Goal: Contribute content: Contribute content

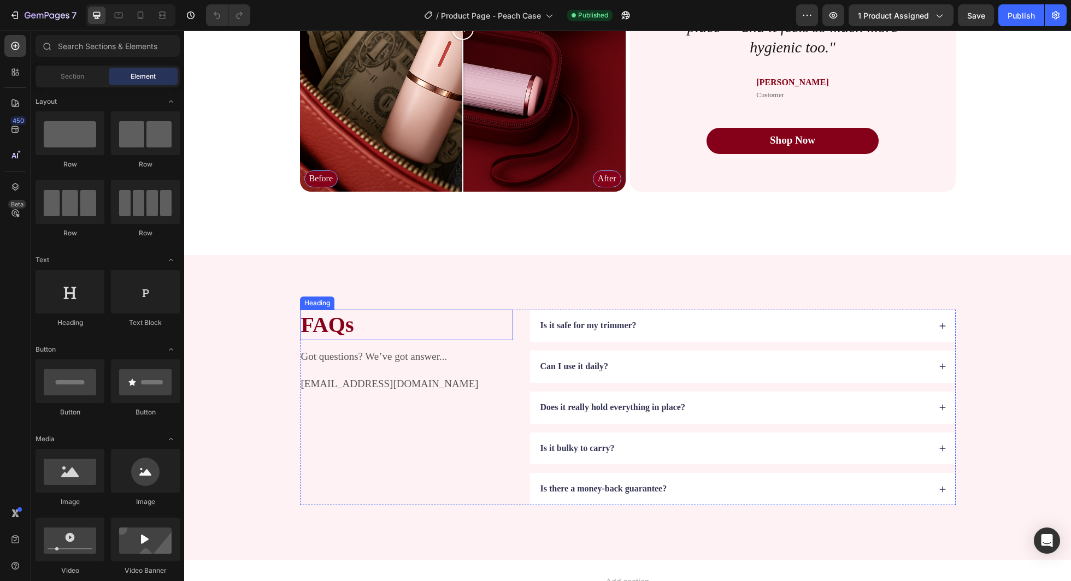
scroll to position [2242, 0]
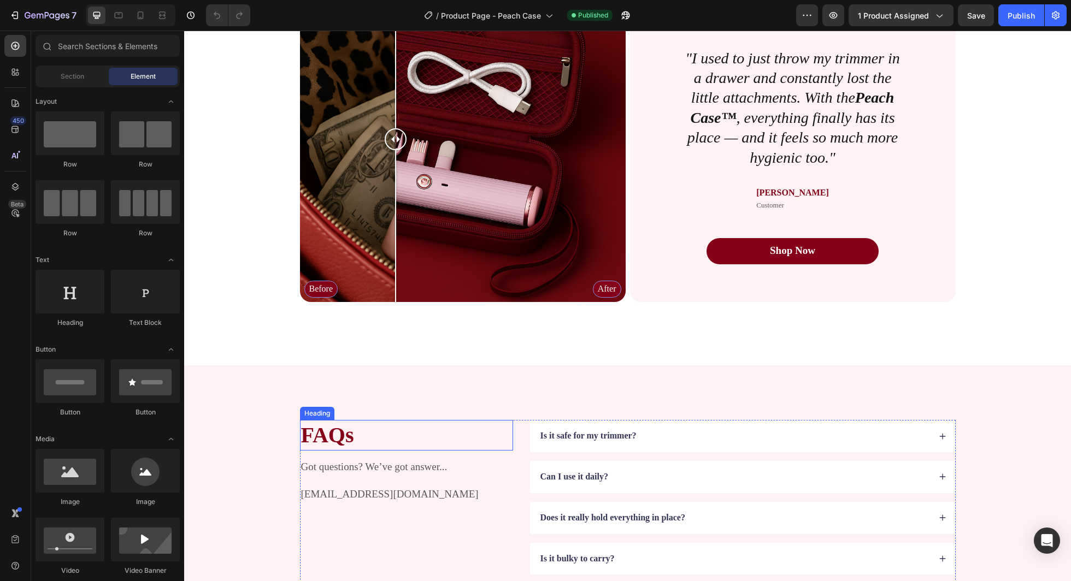
click at [395, 193] on div "Before After" at bounding box center [463, 140] width 326 height 326
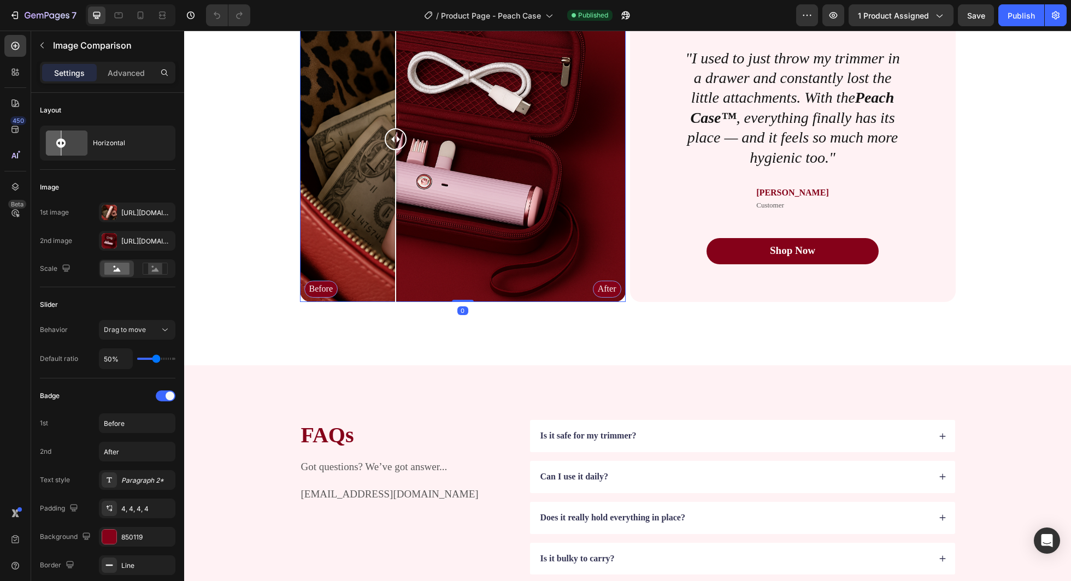
click at [364, 213] on div "Before After" at bounding box center [463, 140] width 326 height 326
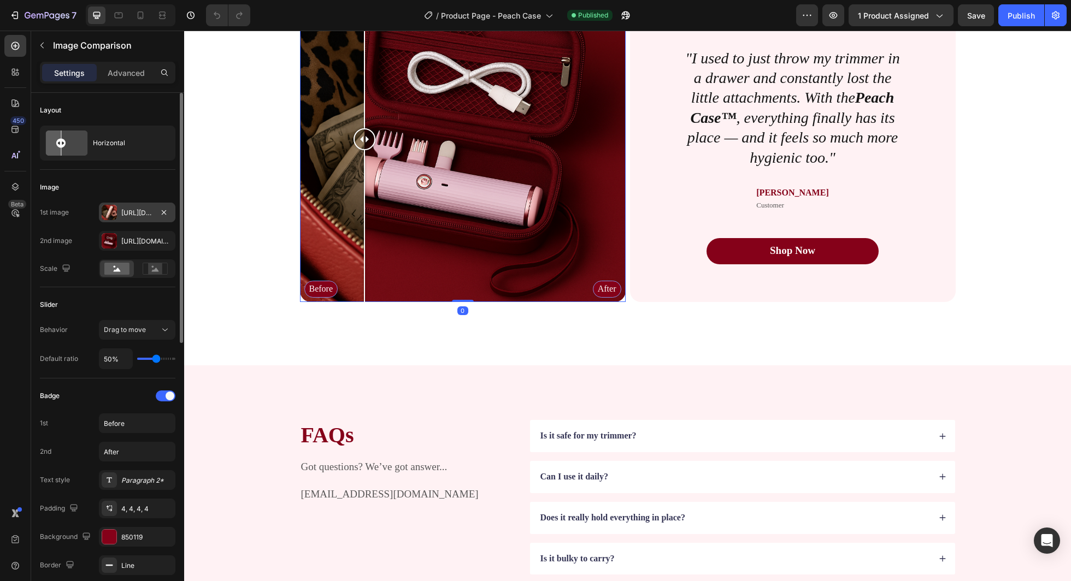
click at [128, 211] on div "[URL][DOMAIN_NAME]" at bounding box center [137, 213] width 32 height 10
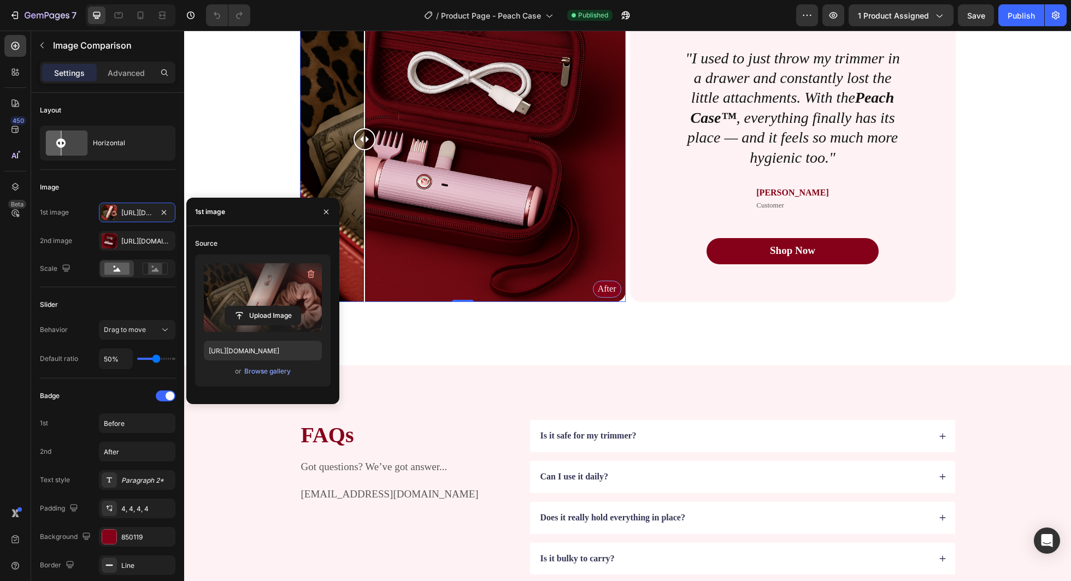
click at [256, 267] on label at bounding box center [263, 297] width 118 height 69
click at [256, 306] on input "file" at bounding box center [262, 315] width 75 height 19
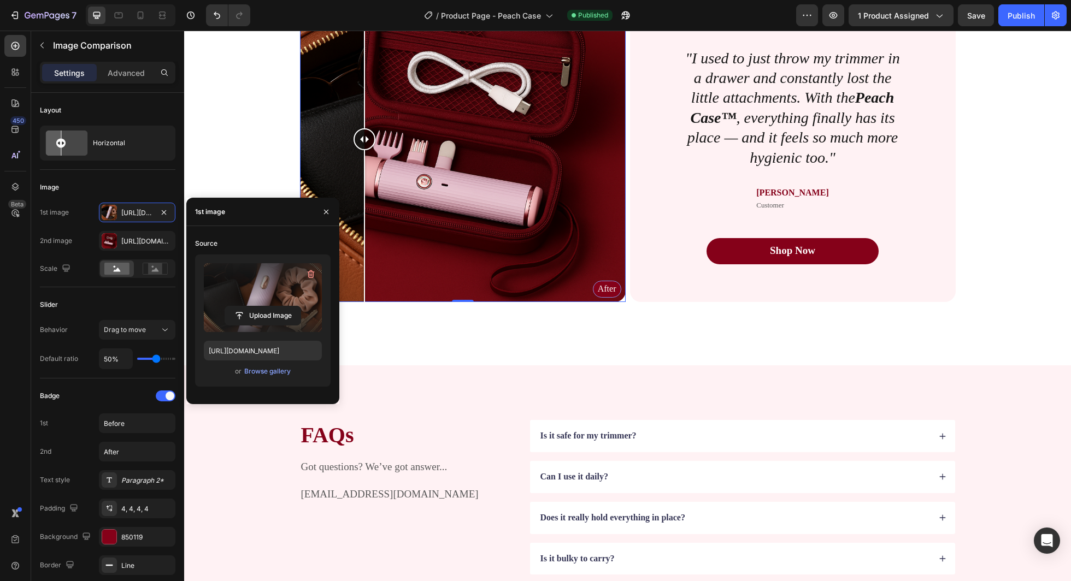
type input "[URL][DOMAIN_NAME]"
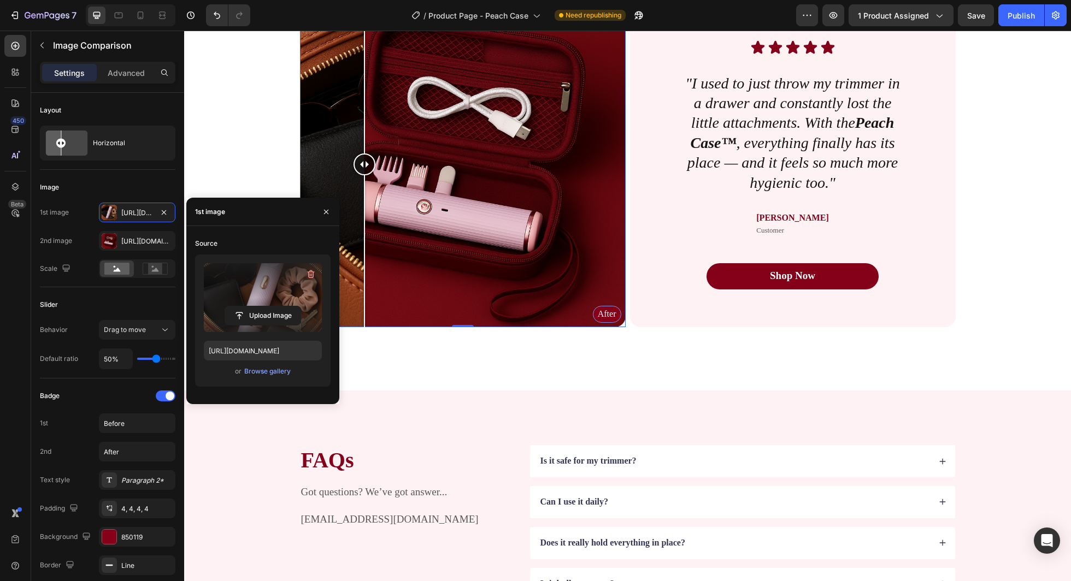
scroll to position [2156, 0]
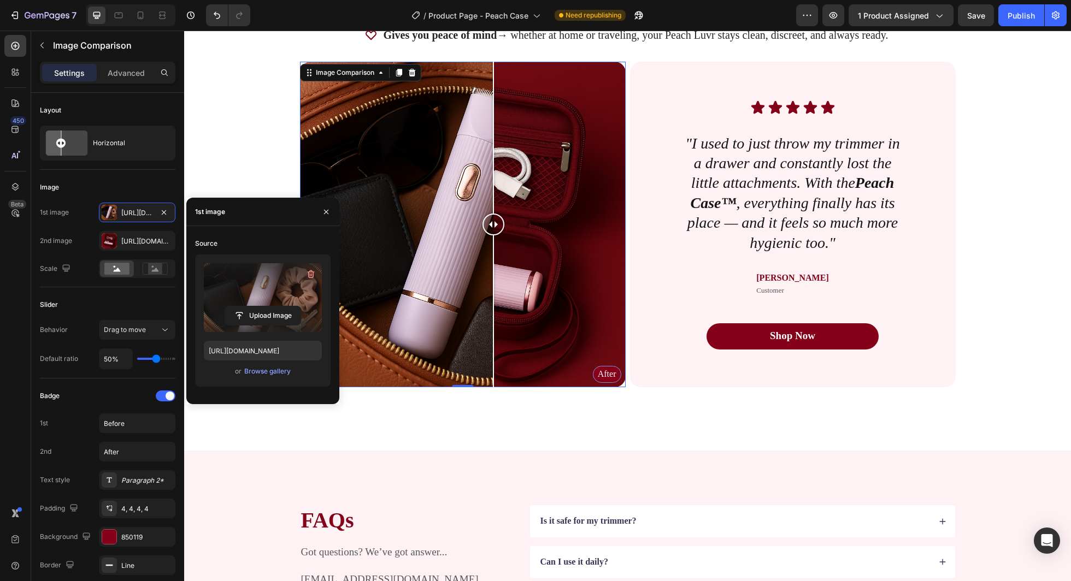
drag, startPoint x: 362, startPoint y: 226, endPoint x: 466, endPoint y: 265, distance: 111.2
click at [482, 265] on div at bounding box center [493, 225] width 22 height 326
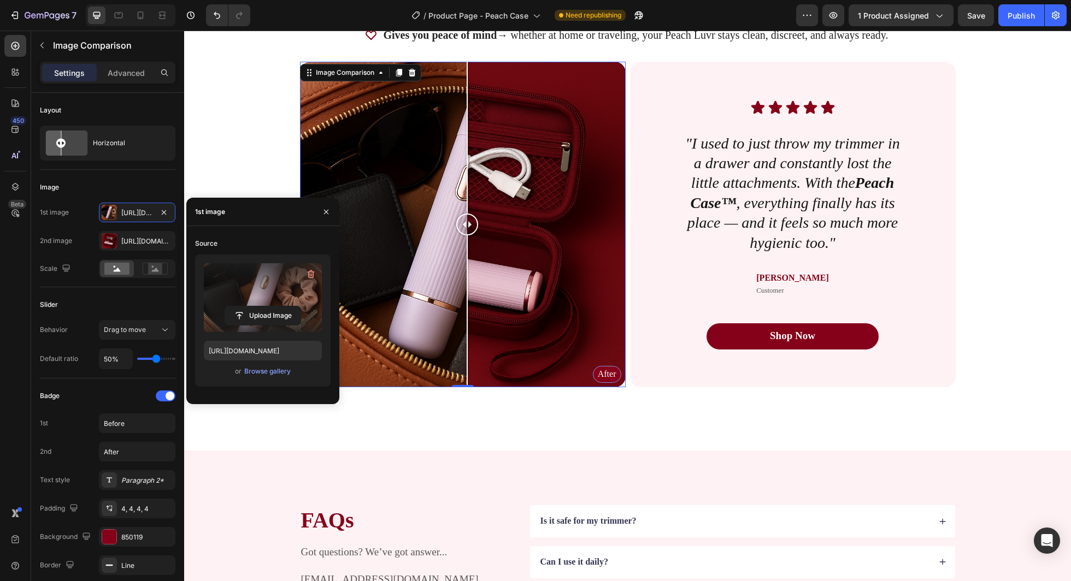
click at [529, 251] on div "Before After" at bounding box center [463, 225] width 326 height 326
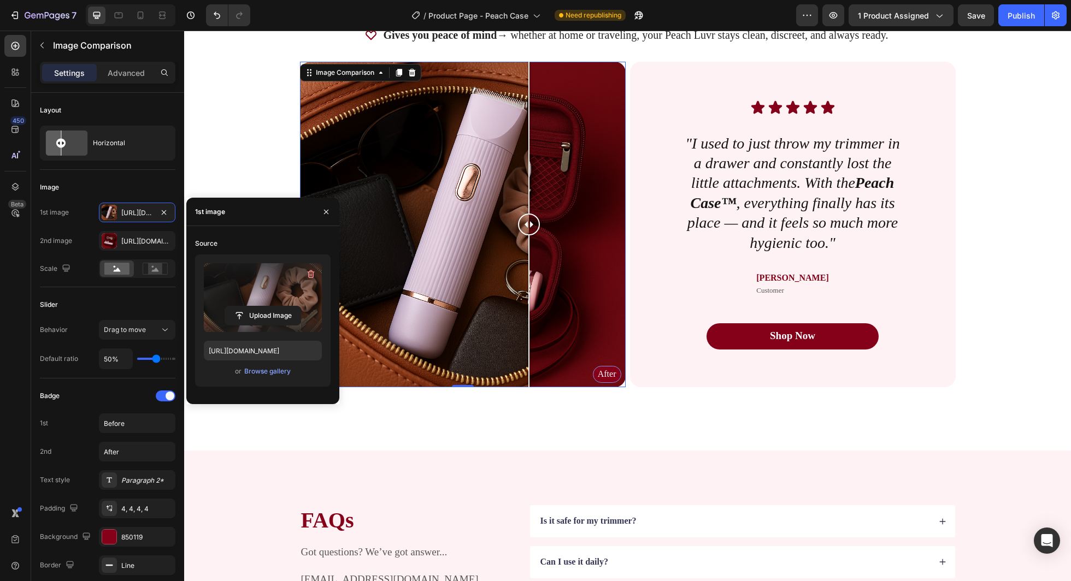
click at [584, 227] on div "Before After" at bounding box center [463, 225] width 326 height 326
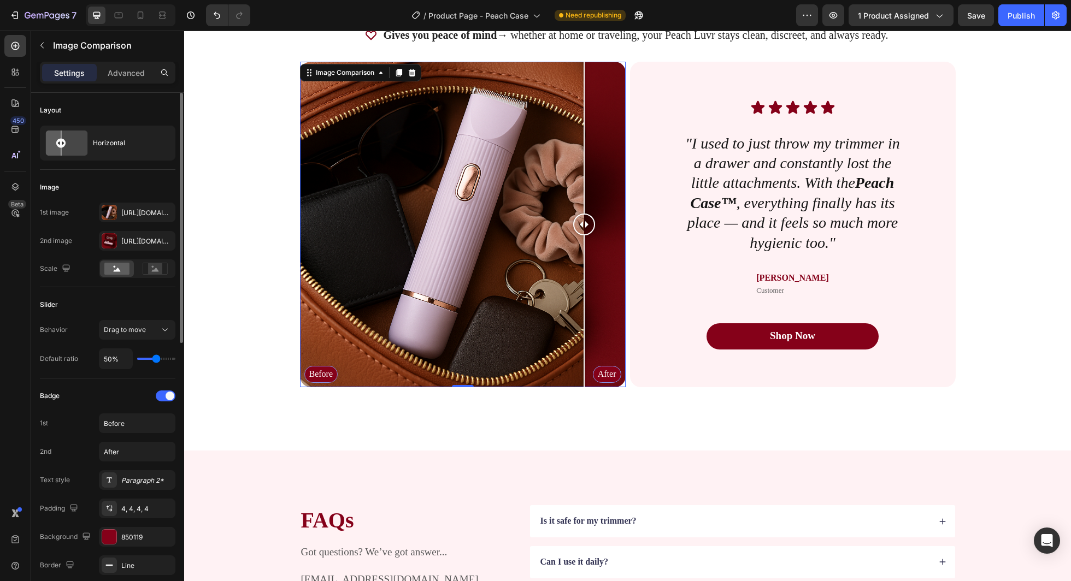
click at [132, 250] on div "1st image [URL][DOMAIN_NAME] 2nd image [URL][DOMAIN_NAME] Scale" at bounding box center [107, 240] width 135 height 75
click at [132, 243] on div "[URL][DOMAIN_NAME]" at bounding box center [137, 242] width 32 height 10
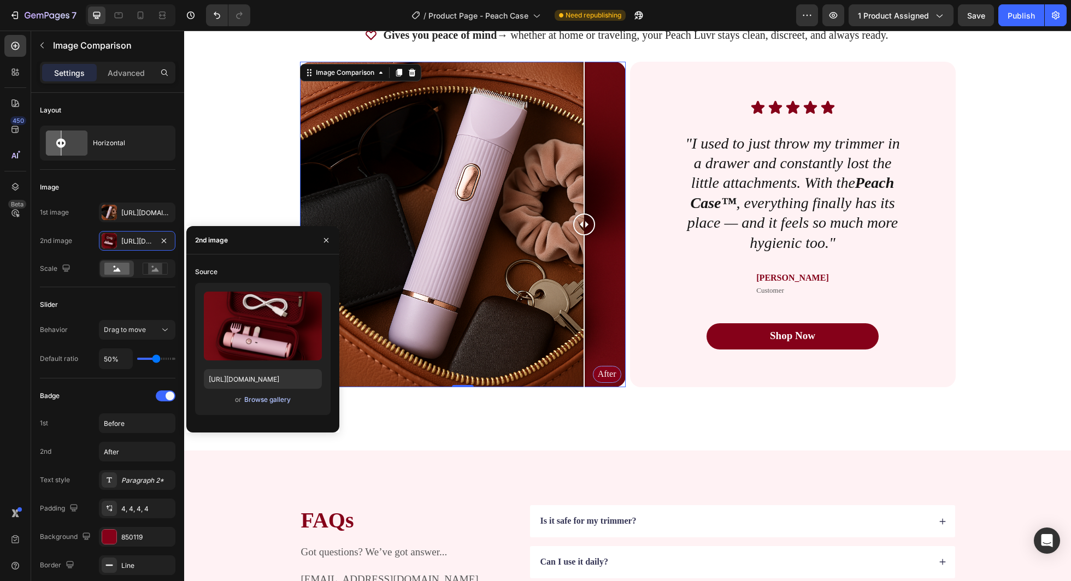
click at [259, 401] on div "Browse gallery" at bounding box center [267, 400] width 46 height 10
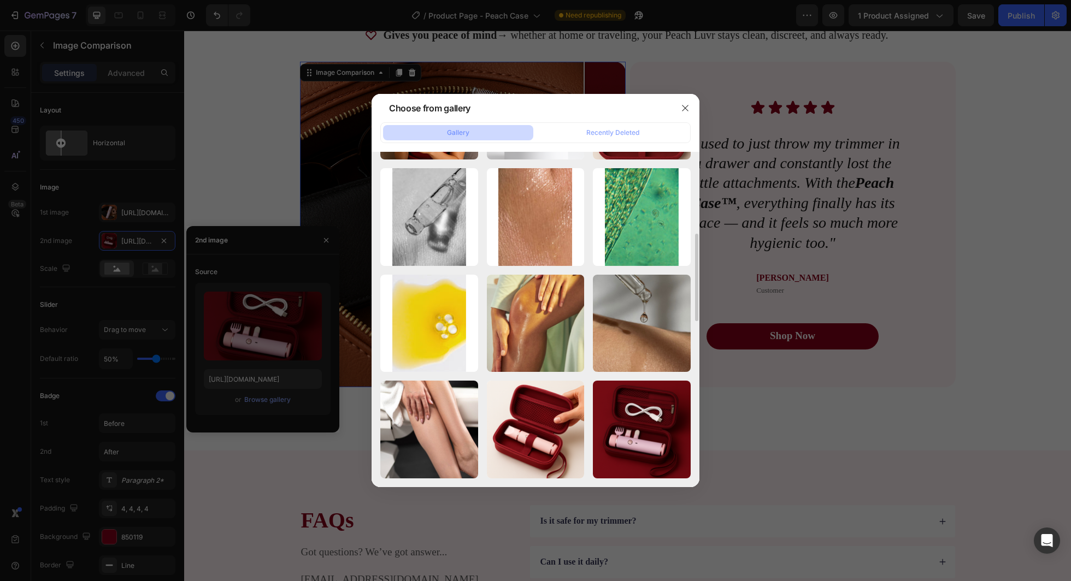
scroll to position [312, 0]
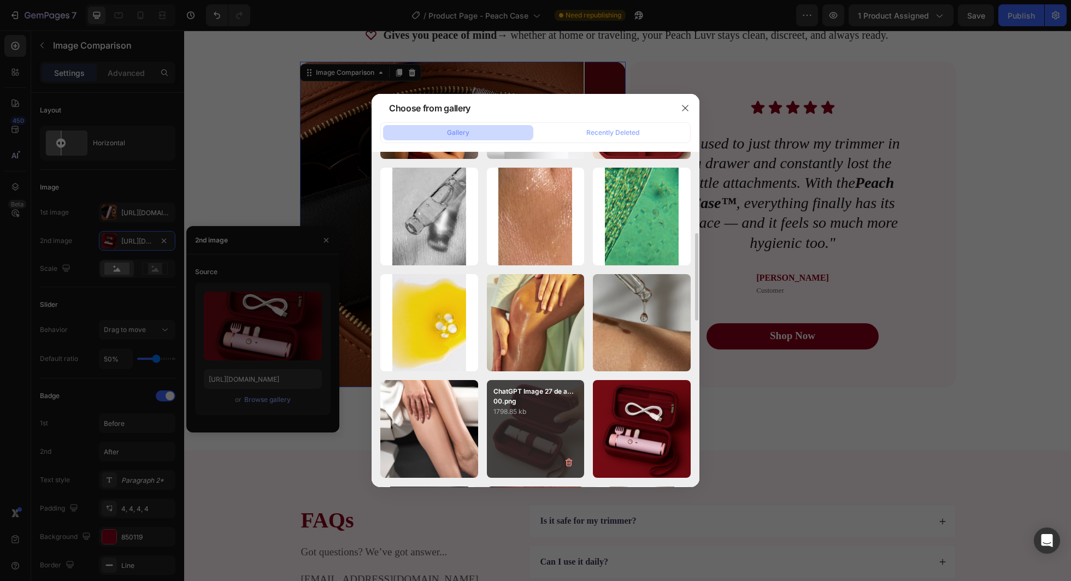
click at [545, 437] on div "ChatGPT Image 27 de a...00.png 1798.85 kb" at bounding box center [536, 429] width 98 height 98
type input "[URL][DOMAIN_NAME]"
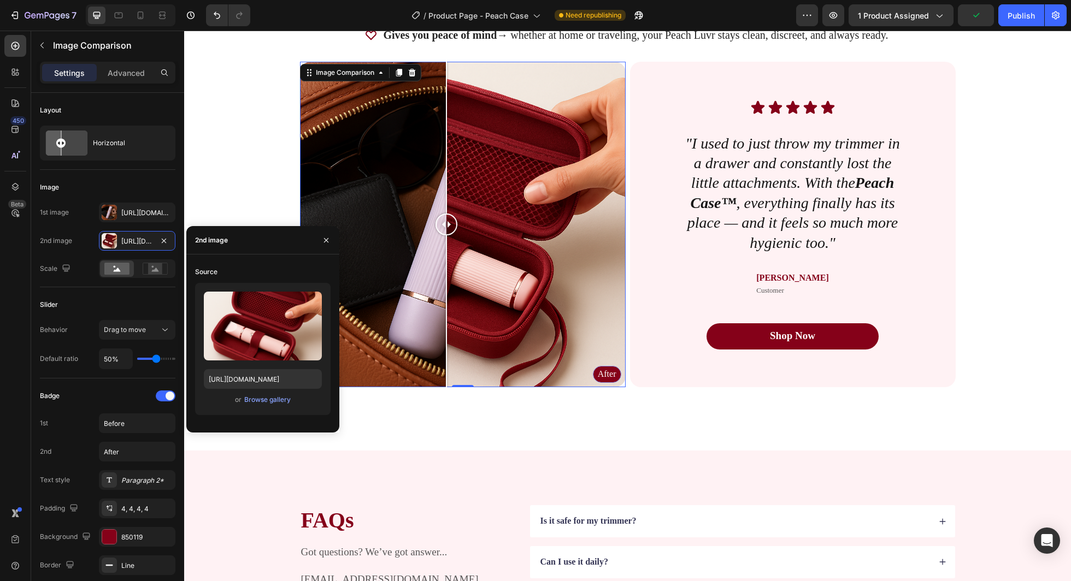
drag, startPoint x: 459, startPoint y: 221, endPoint x: 446, endPoint y: 376, distance: 155.7
click at [446, 376] on div at bounding box center [446, 225] width 22 height 326
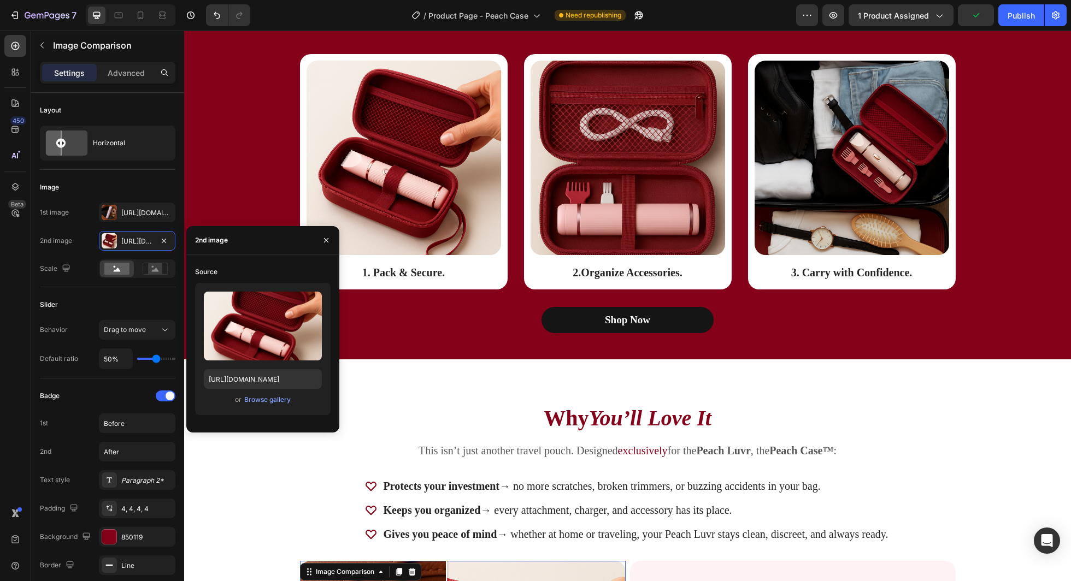
scroll to position [1537, 0]
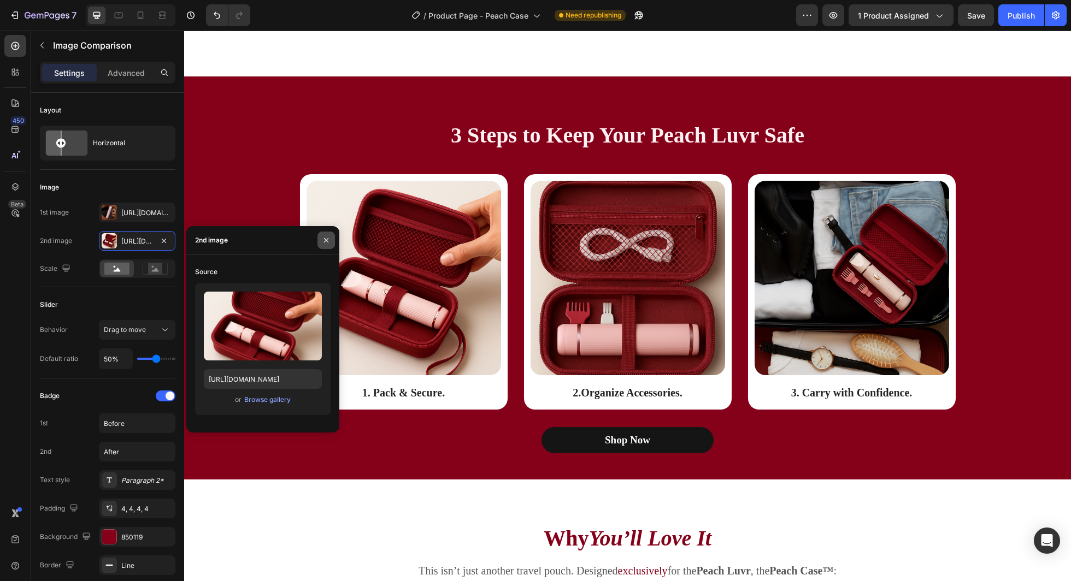
click at [327, 241] on icon "button" at bounding box center [326, 240] width 4 height 4
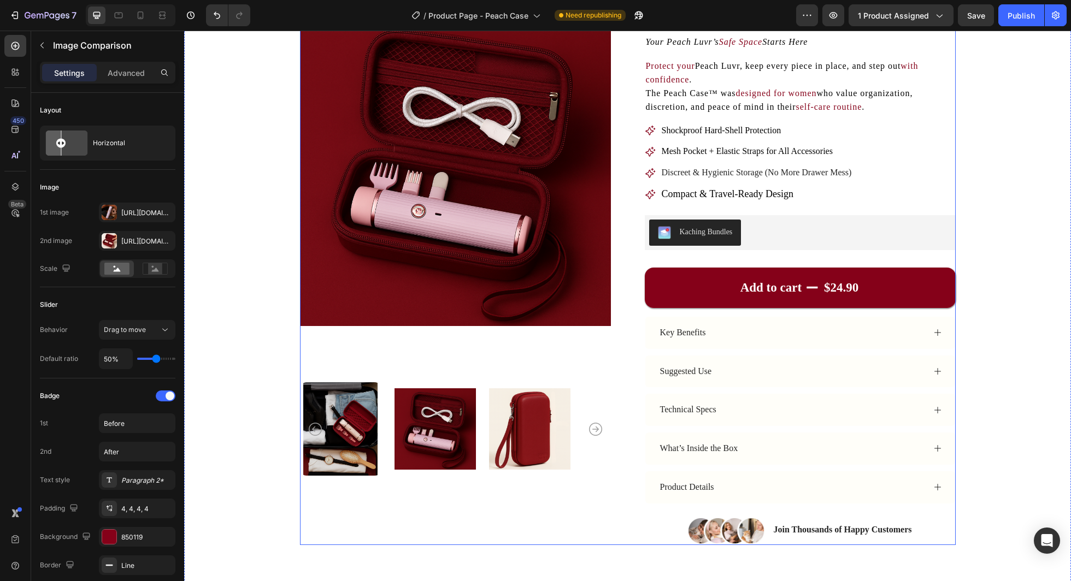
scroll to position [768, 0]
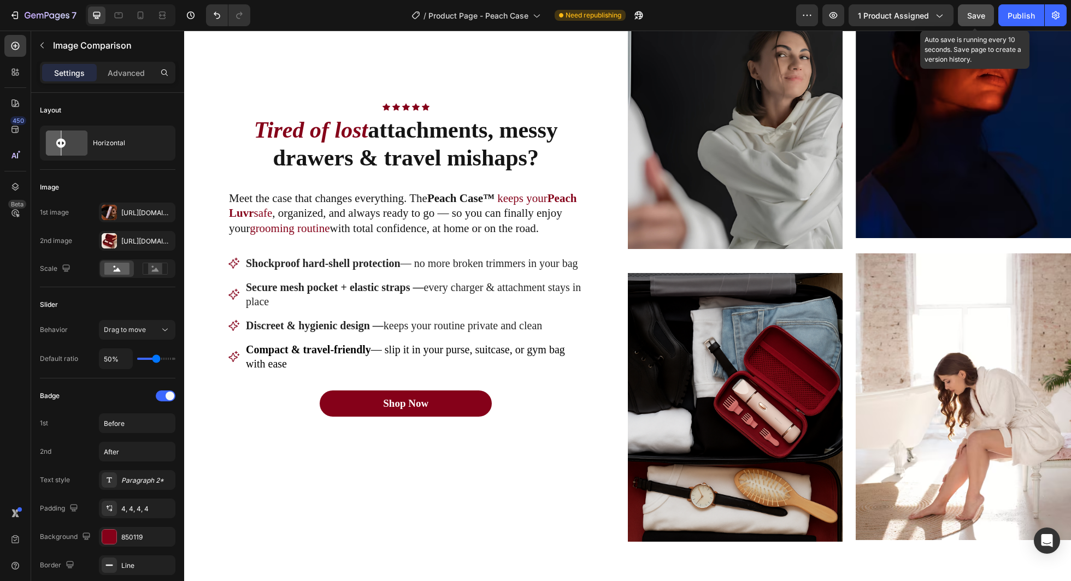
click at [961, 23] on button "Save" at bounding box center [976, 15] width 36 height 22
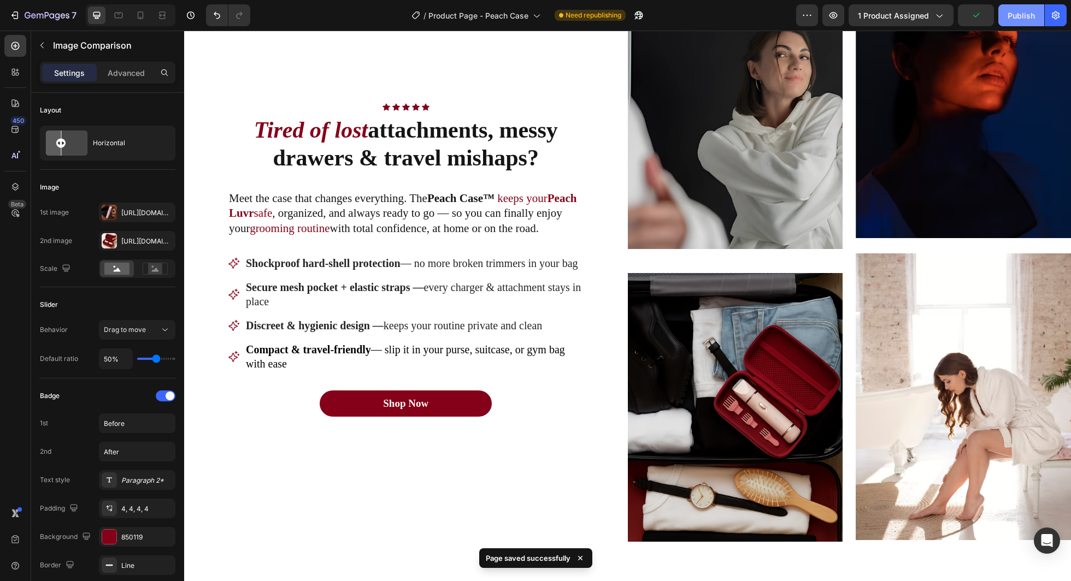
click at [1025, 25] on button "Publish" at bounding box center [1021, 15] width 46 height 22
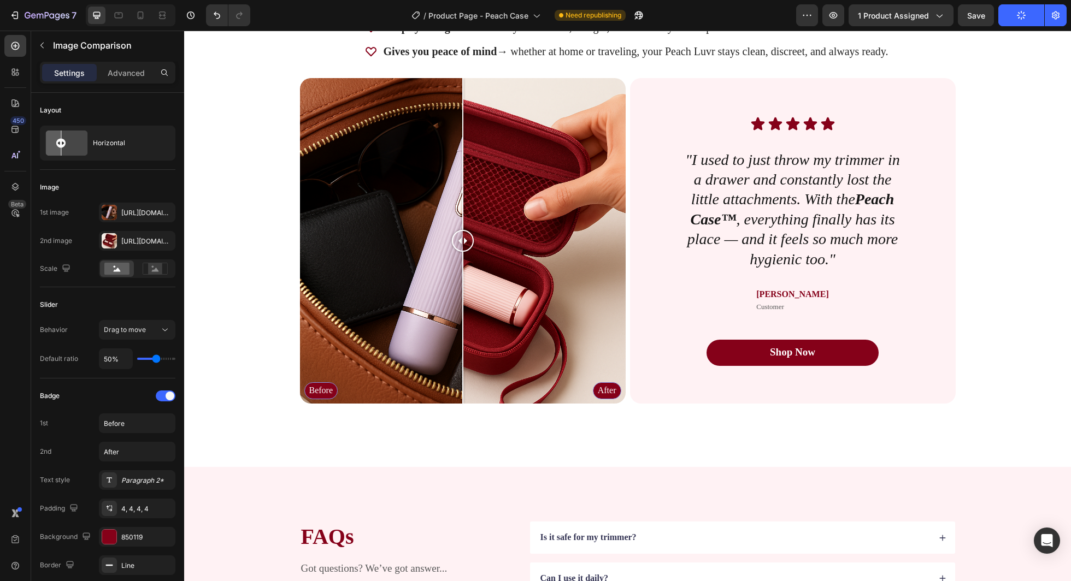
scroll to position [2127, 0]
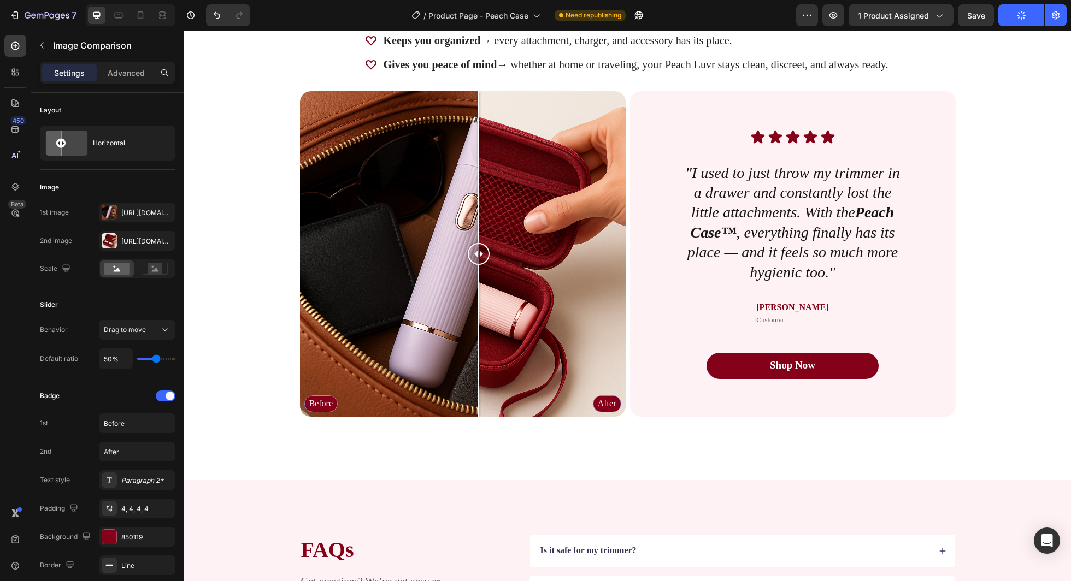
drag, startPoint x: 460, startPoint y: 255, endPoint x: 482, endPoint y: 243, distance: 24.7
click at [482, 243] on div at bounding box center [479, 254] width 22 height 22
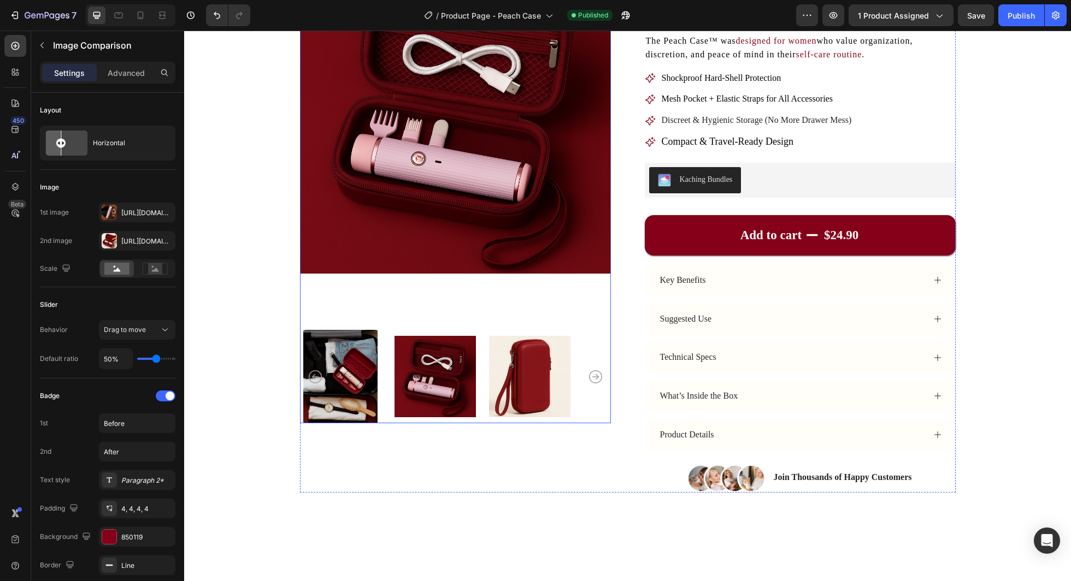
scroll to position [0, 0]
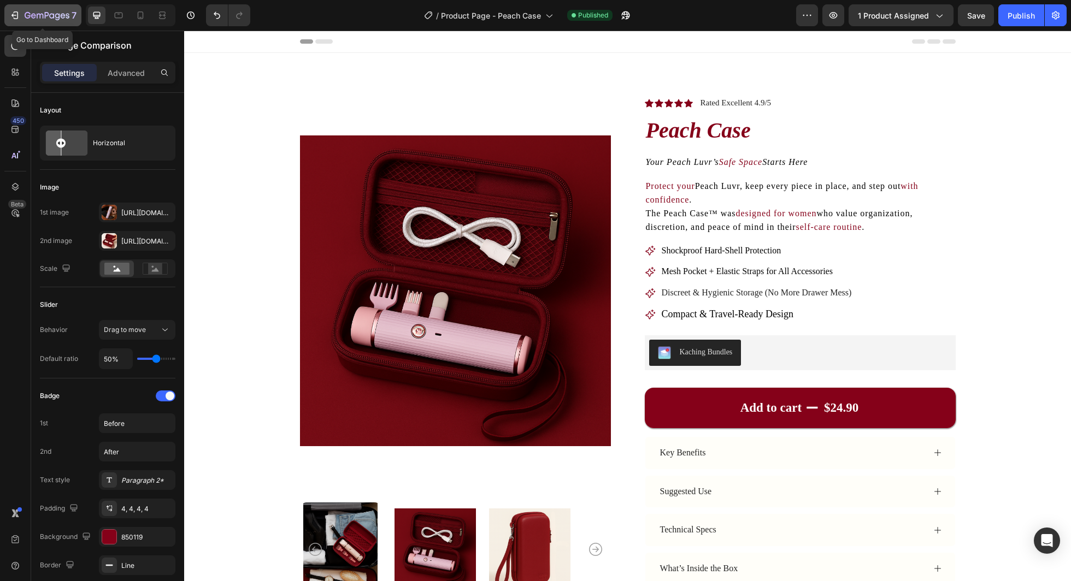
click at [55, 24] on button "7" at bounding box center [42, 15] width 77 height 22
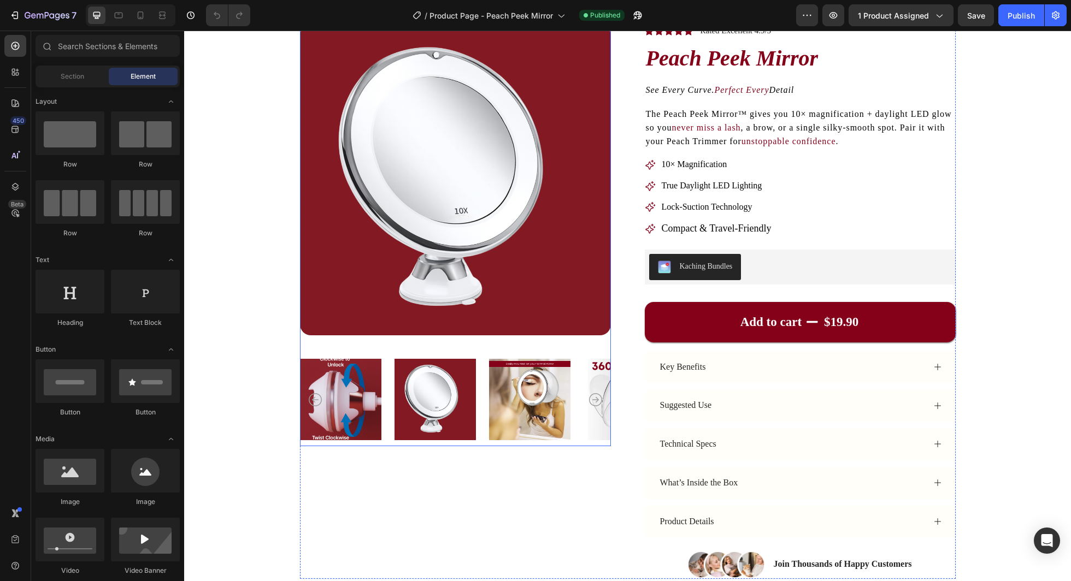
scroll to position [84, 0]
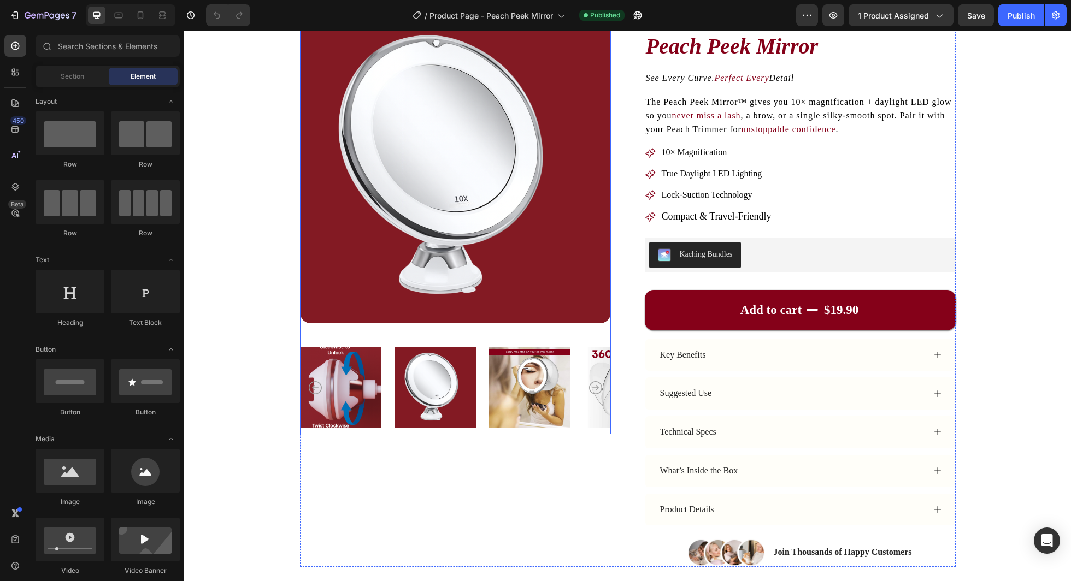
click at [543, 401] on img at bounding box center [529, 387] width 81 height 93
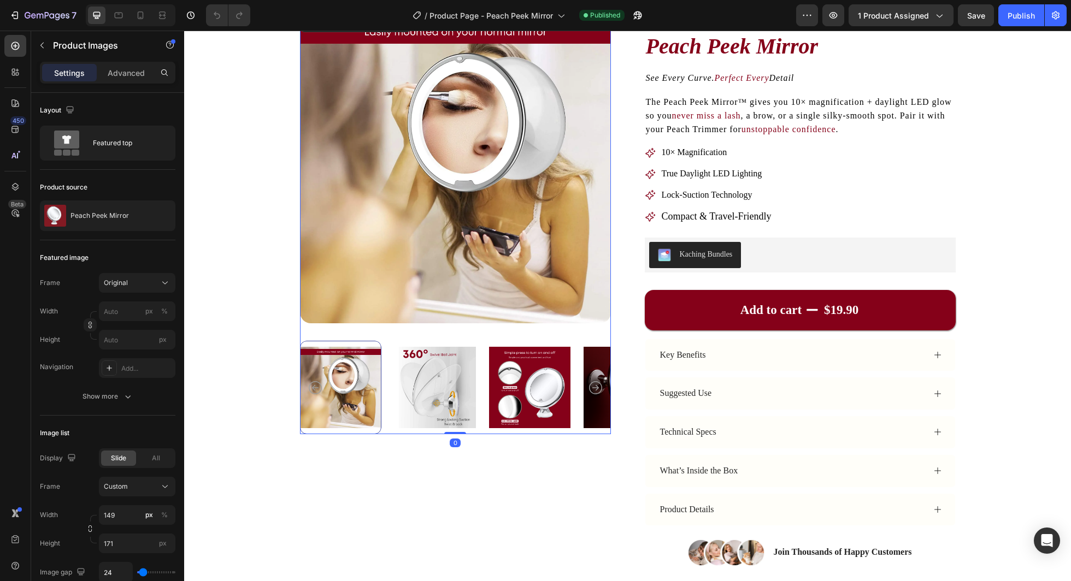
click at [449, 428] on img at bounding box center [434, 387] width 81 height 93
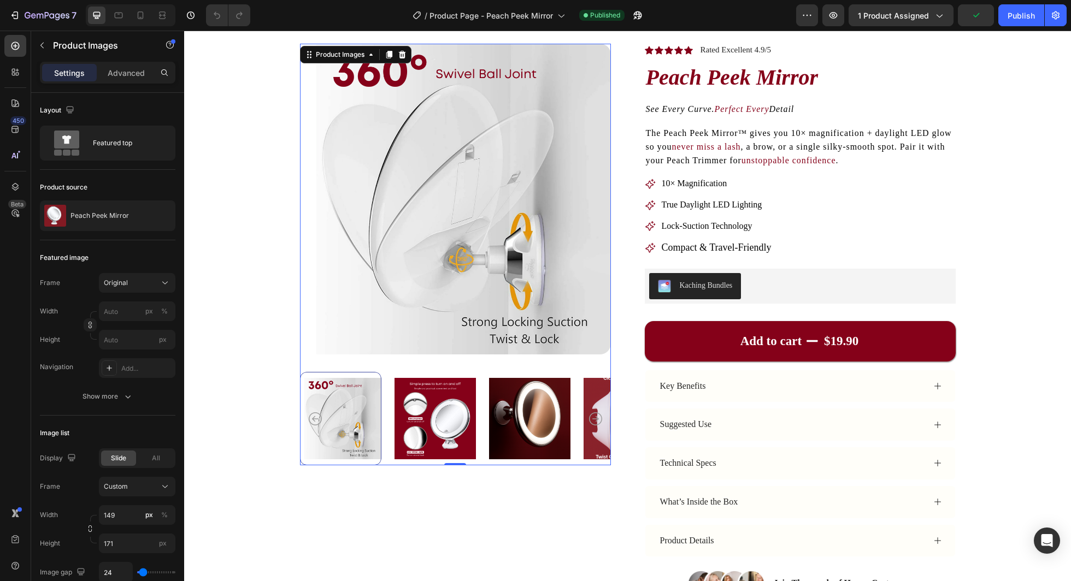
scroll to position [0, 0]
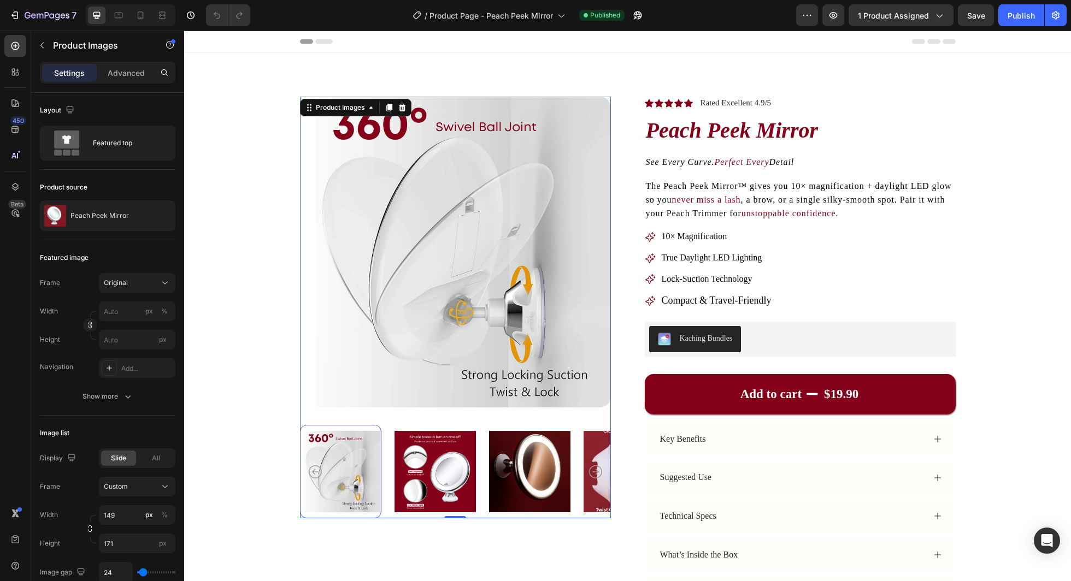
click at [442, 448] on img at bounding box center [434, 471] width 81 height 93
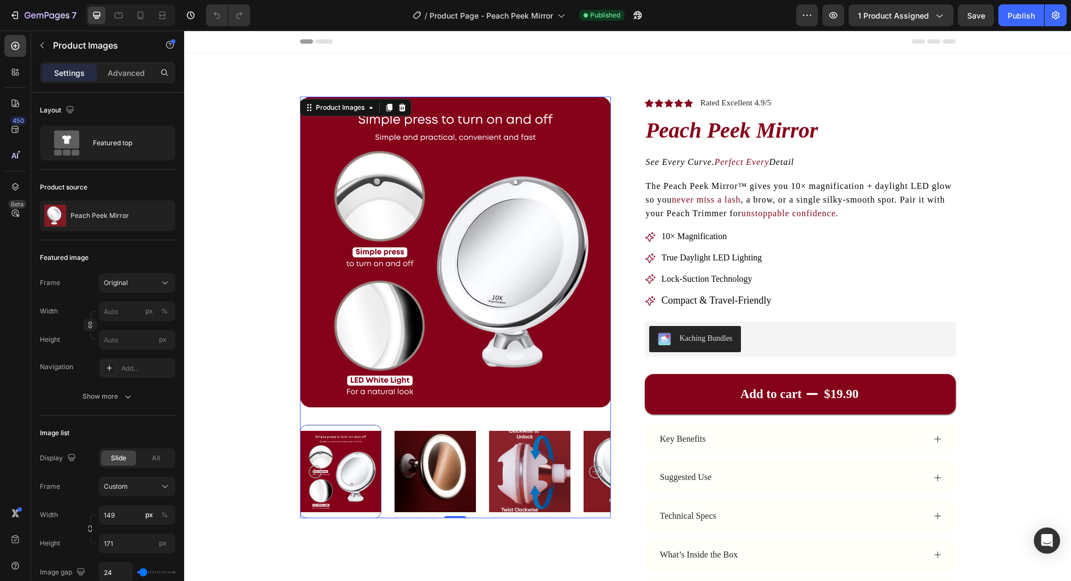
click at [448, 468] on img at bounding box center [434, 471] width 81 height 93
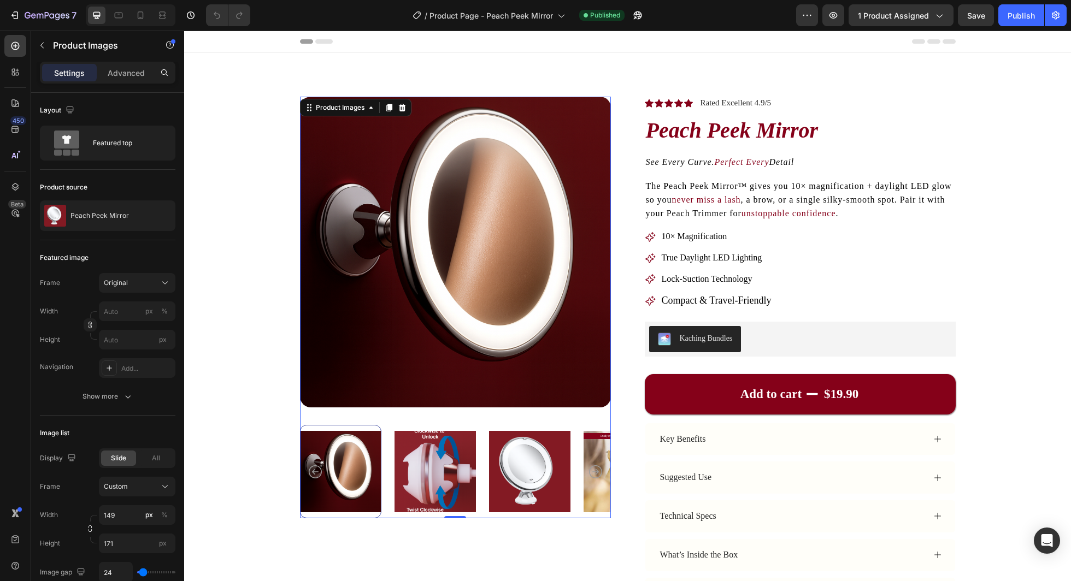
click at [453, 471] on img at bounding box center [434, 471] width 81 height 93
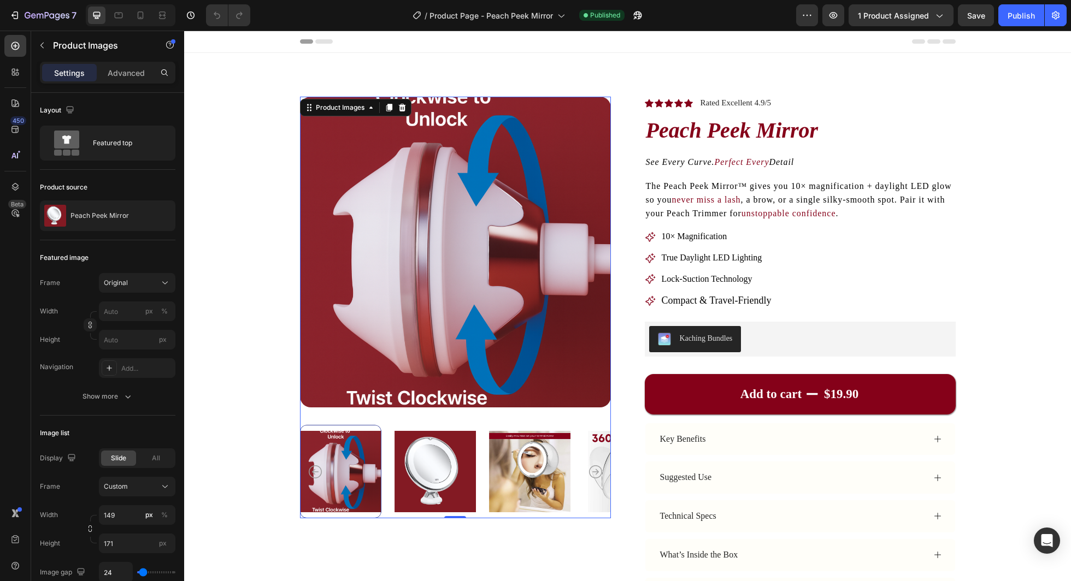
click at [453, 471] on img at bounding box center [434, 471] width 81 height 93
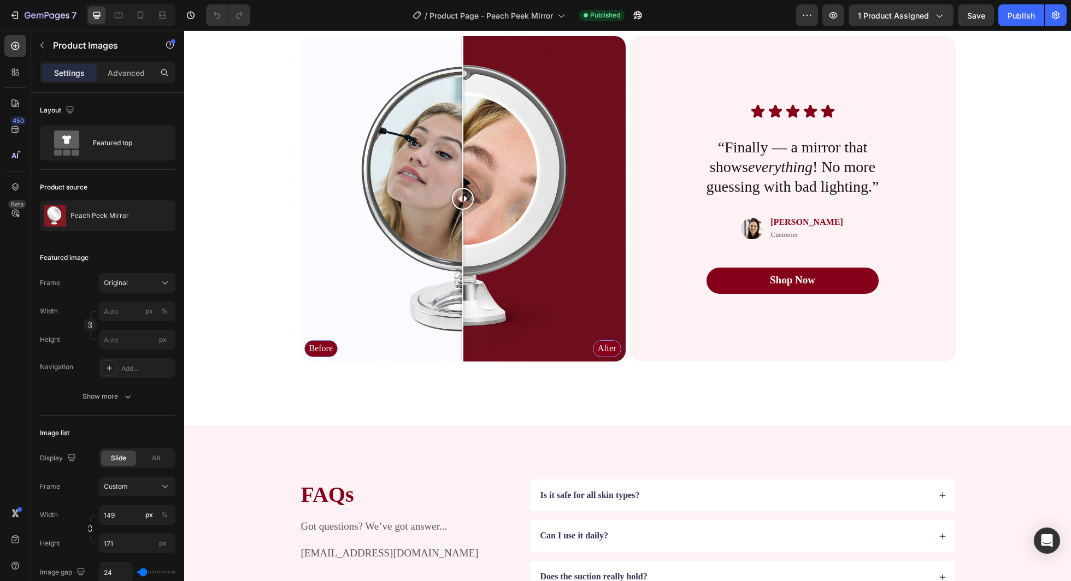
scroll to position [1753, 0]
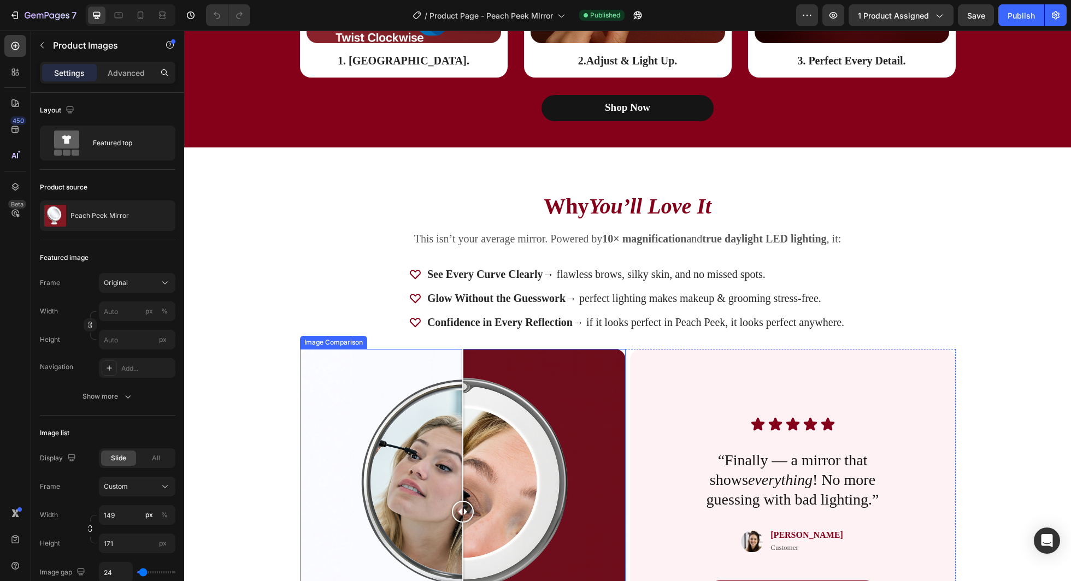
click at [408, 446] on div "Before After" at bounding box center [463, 512] width 326 height 326
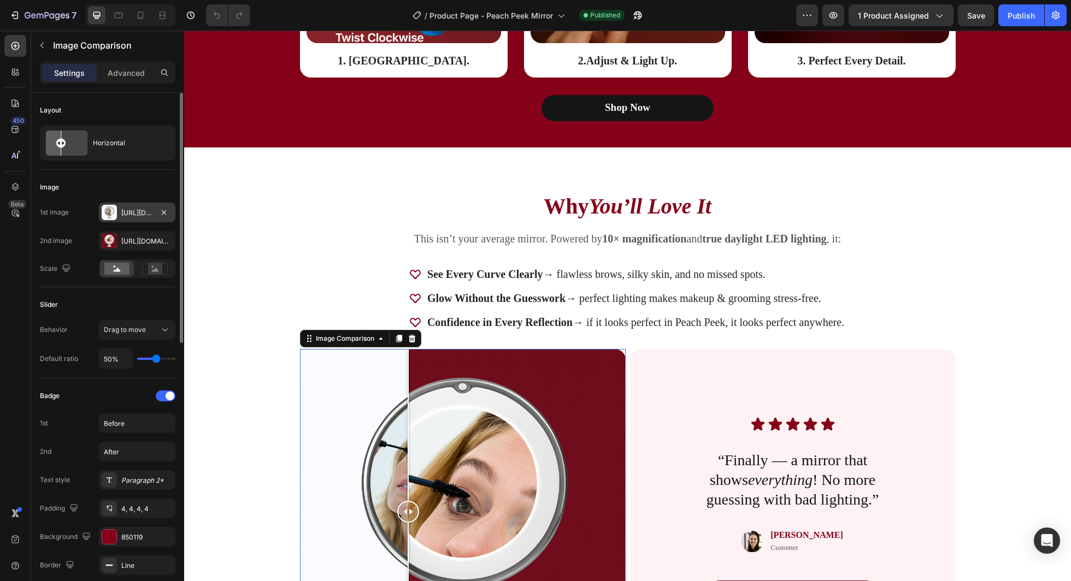
click at [133, 214] on div "Https://cdn.Shopify.Com/s/files/1/0721/4720/6343/files/gempages_579896476411364…" at bounding box center [137, 213] width 32 height 10
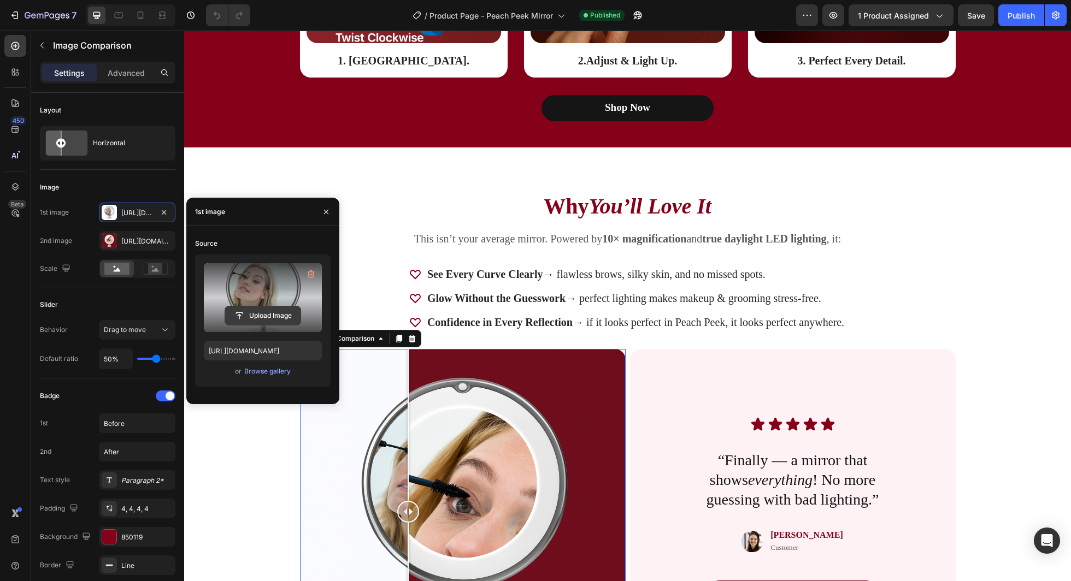
click at [228, 306] on input "file" at bounding box center [262, 315] width 75 height 19
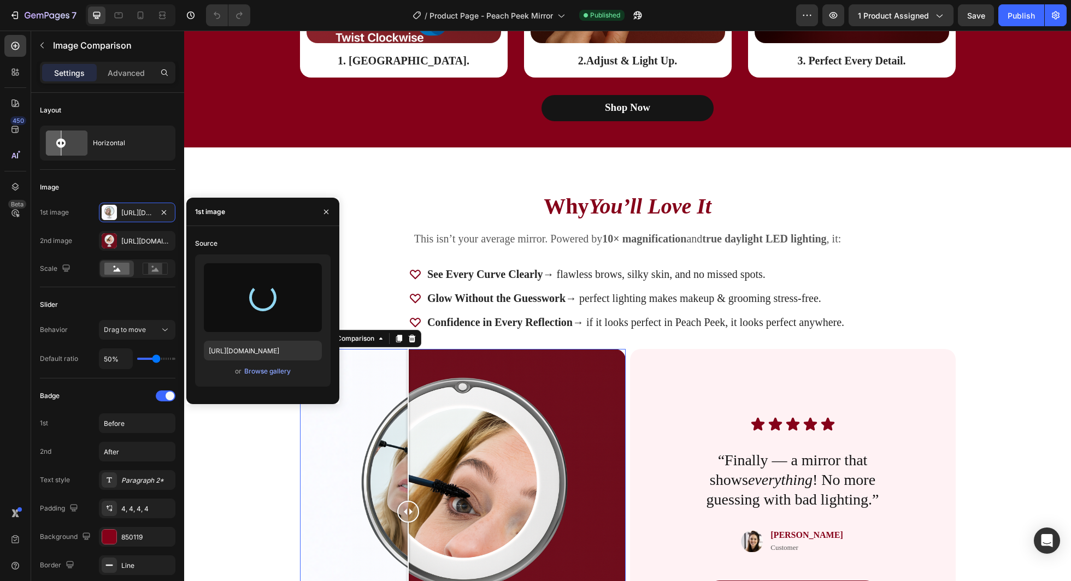
type input "https://cdn.shopify.com/s/files/1/0721/4720/6343/files/gempages_579896476411364…"
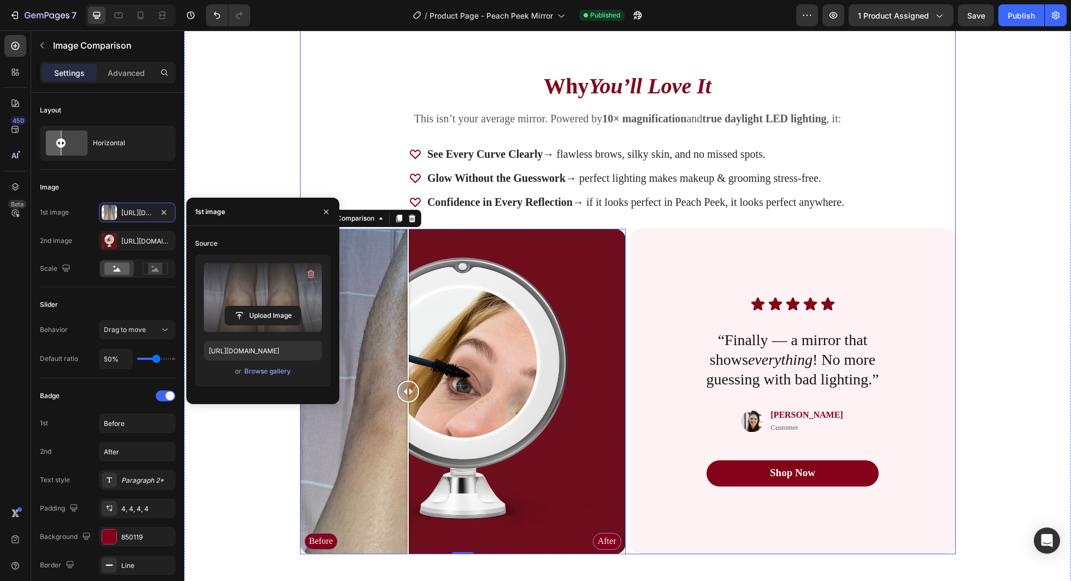
scroll to position [1947, 0]
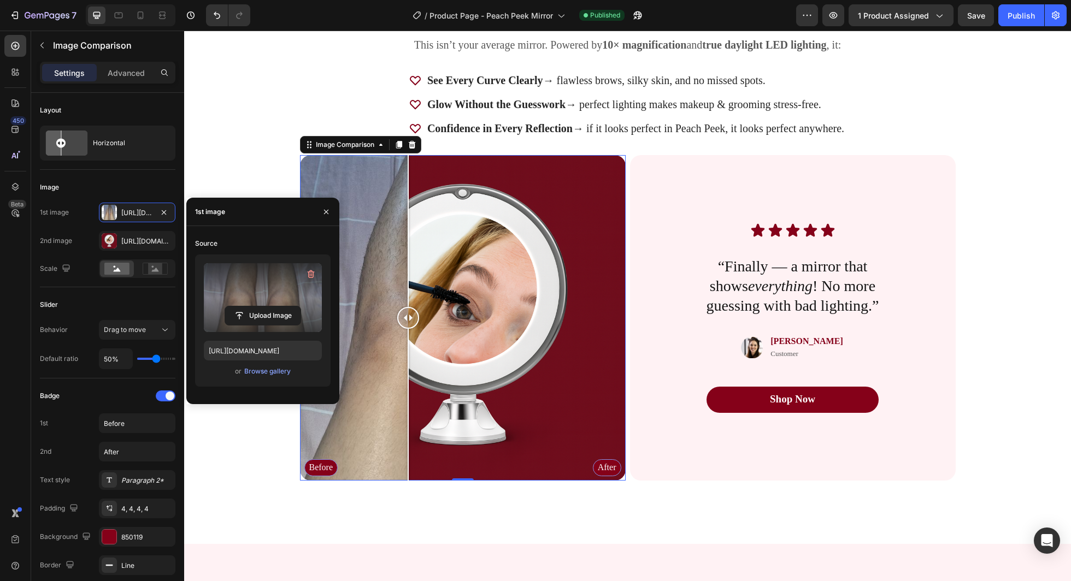
click at [462, 282] on div "Before After" at bounding box center [463, 318] width 326 height 326
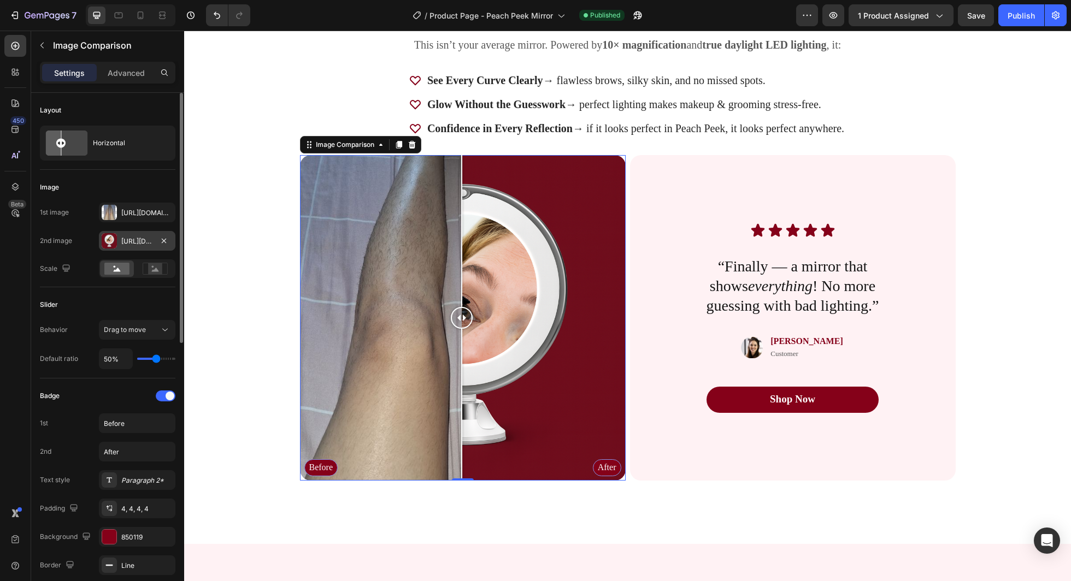
click at [126, 234] on div "Https://cdn.Shopify.Com/s/files/1/0721/4720/6343/files/gempages_579896476411364…" at bounding box center [137, 241] width 76 height 20
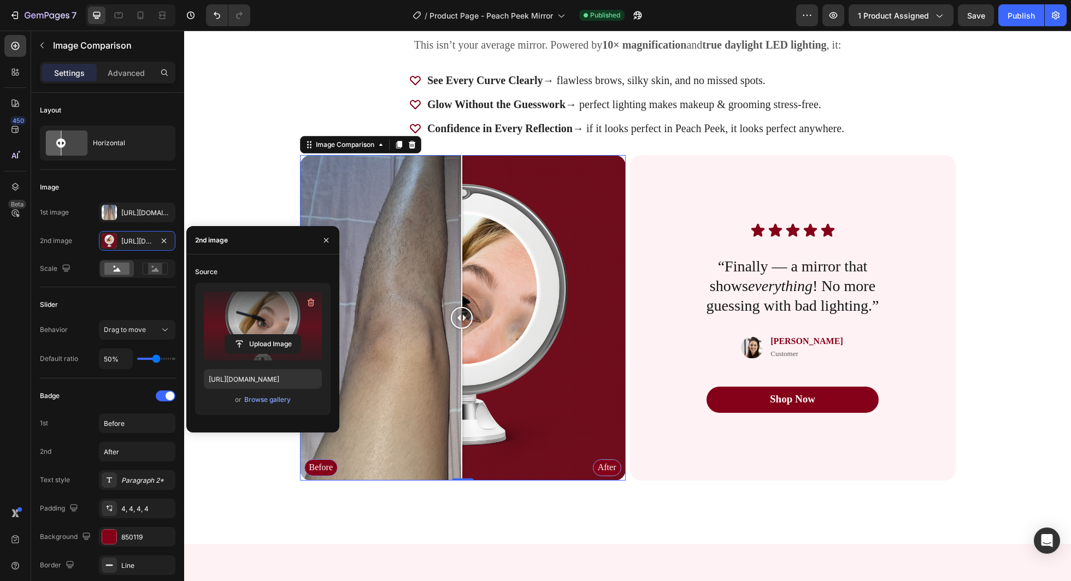
click at [238, 306] on label at bounding box center [263, 326] width 118 height 69
click at [0, 0] on input "file" at bounding box center [0, 0] width 0 height 0
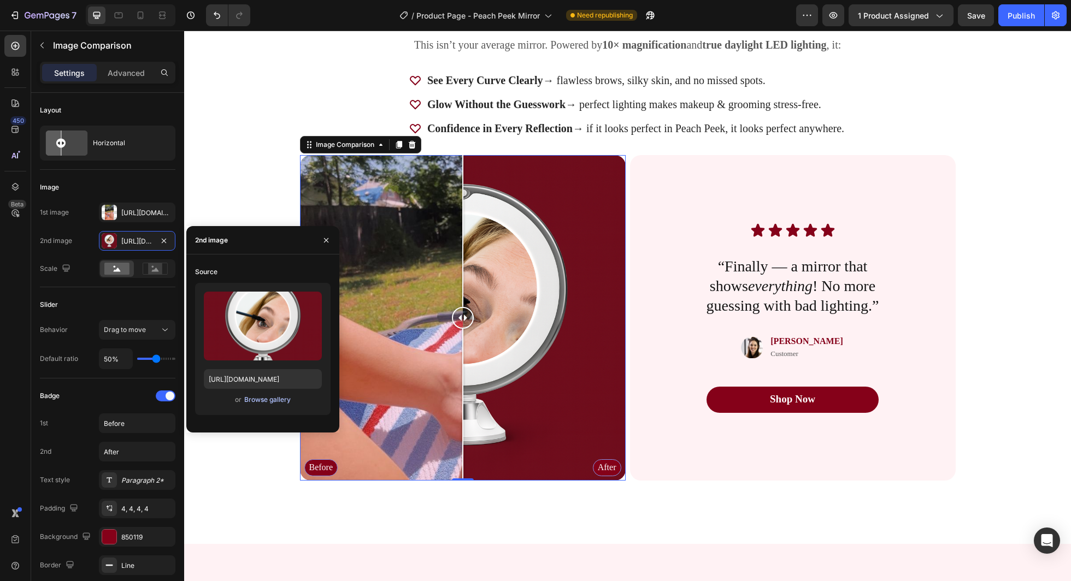
click at [247, 403] on div "Browse gallery" at bounding box center [267, 400] width 46 height 10
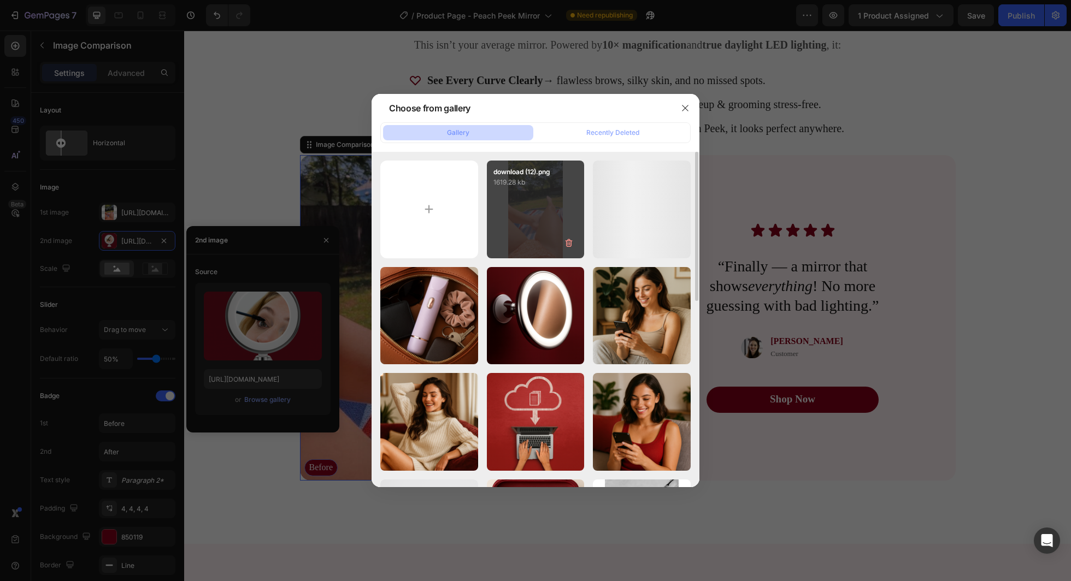
click at [536, 222] on div "download (12).png 1619.28 kb" at bounding box center [536, 210] width 98 height 98
type input "https://cdn.shopify.com/s/files/1/0721/4720/6343/files/gempages_579896476411364…"
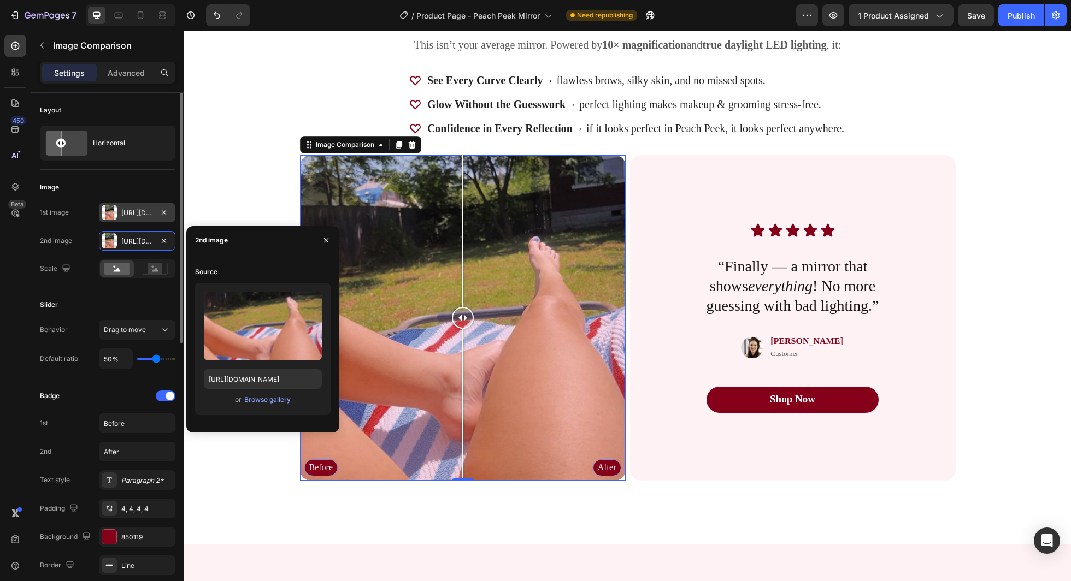
click at [129, 218] on div "Https://cdn.Shopify.Com/s/files/1/0721/4720/6343/files/gempages_579896476411364…" at bounding box center [137, 213] width 76 height 20
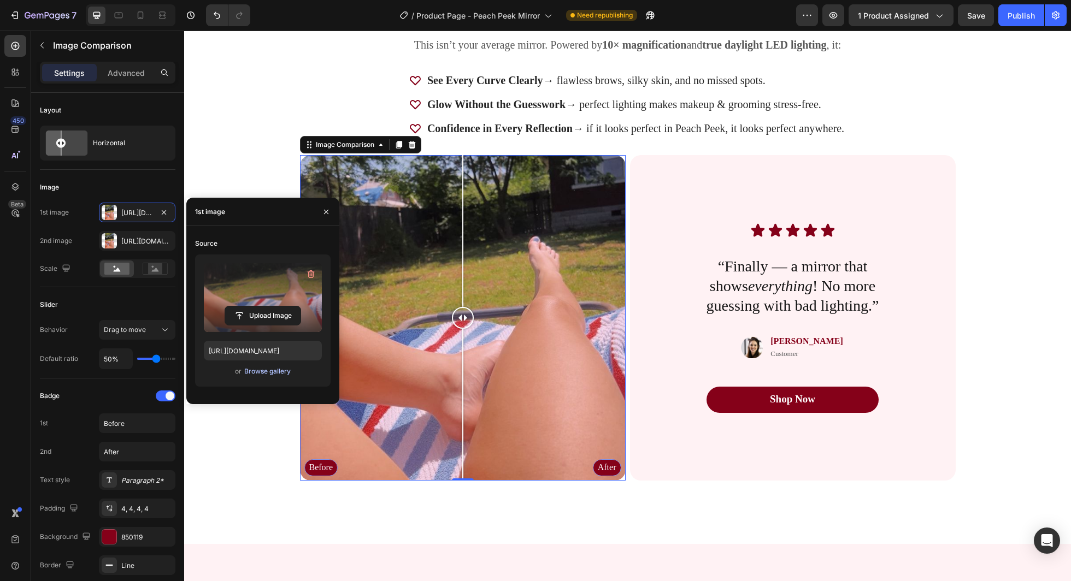
click at [251, 375] on div "Browse gallery" at bounding box center [267, 372] width 46 height 10
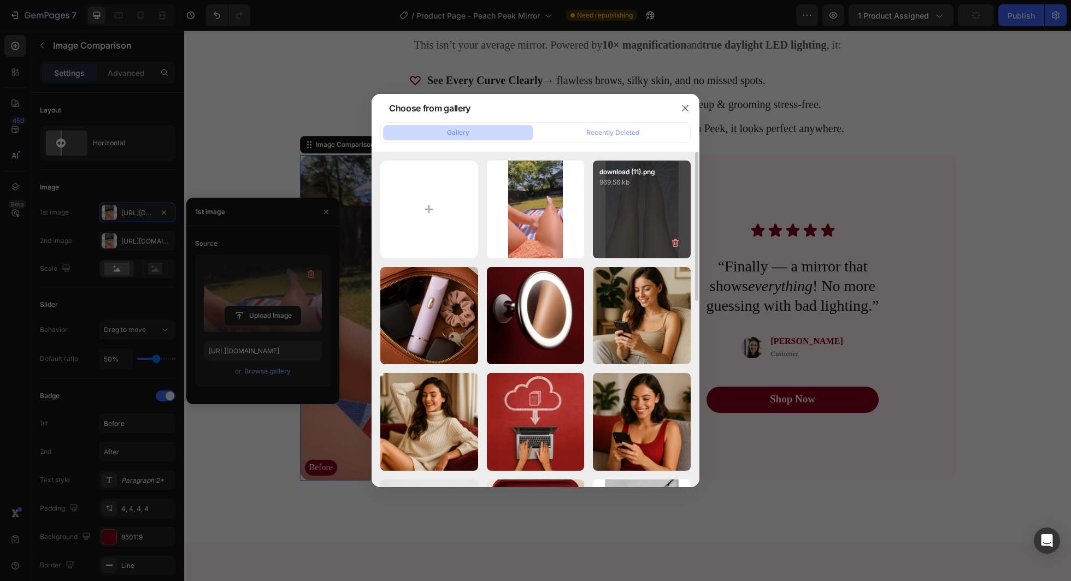
click at [617, 237] on div "download (11).png 969.56 kb" at bounding box center [642, 210] width 98 height 98
type input "https://cdn.shopify.com/s/files/1/0721/4720/6343/files/gempages_579896476411364…"
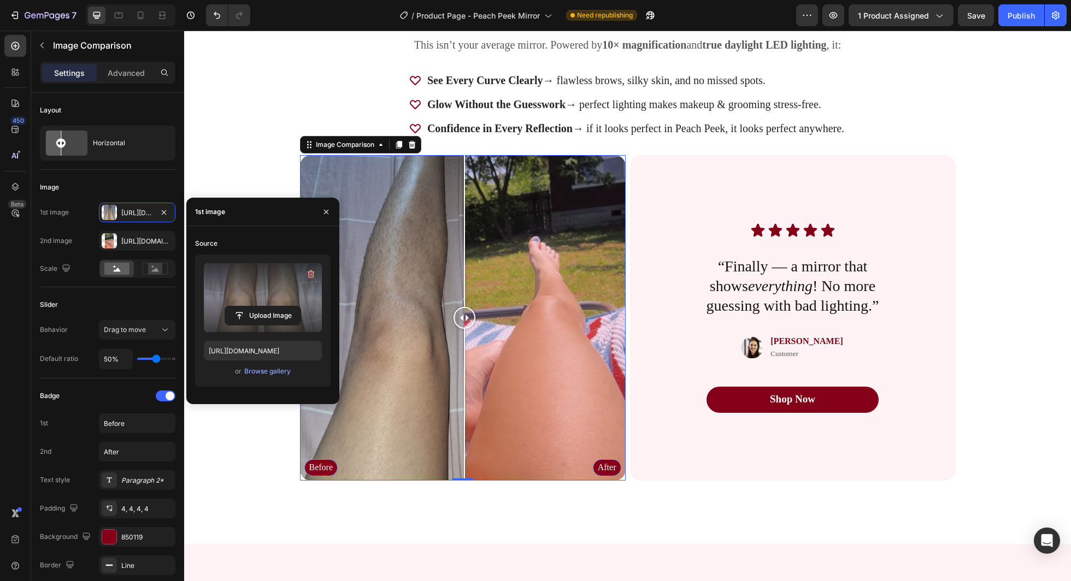
drag, startPoint x: 464, startPoint y: 316, endPoint x: 465, endPoint y: 376, distance: 60.1
click at [465, 376] on div at bounding box center [464, 318] width 22 height 326
click at [977, 17] on span "Save" at bounding box center [976, 15] width 18 height 9
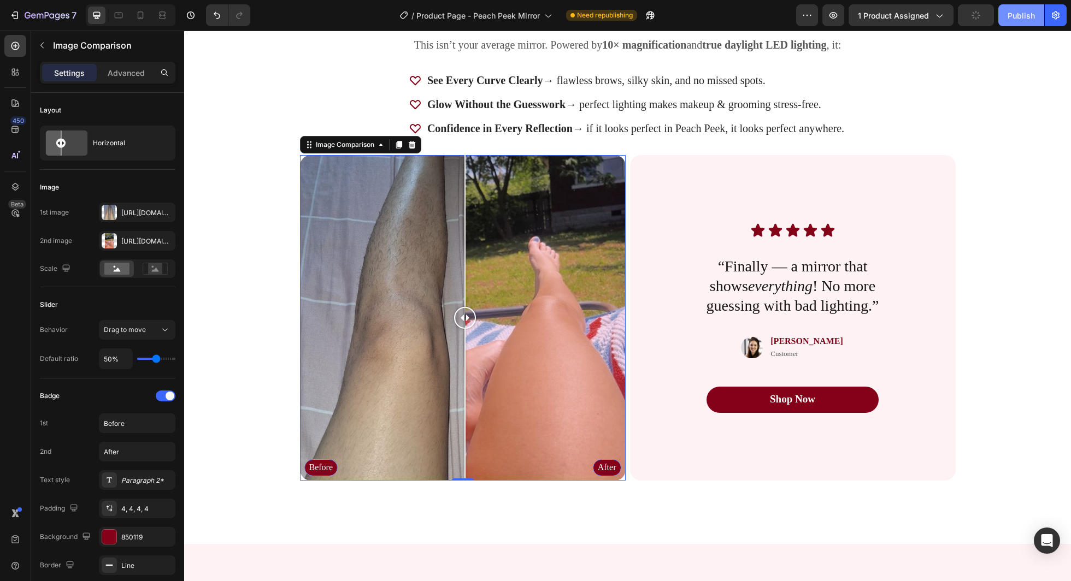
click at [1019, 17] on div "Publish" at bounding box center [1020, 15] width 27 height 11
